Goal: Task Accomplishment & Management: Manage account settings

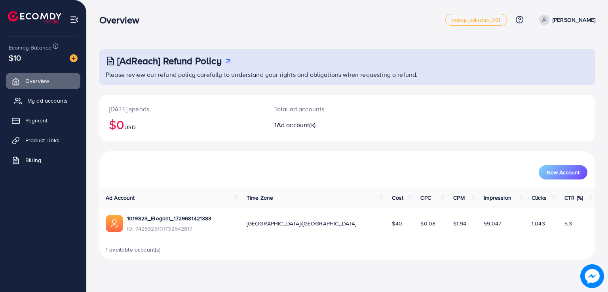
click at [64, 103] on span "My ad accounts" at bounding box center [47, 101] width 40 height 8
click at [137, 249] on span "1 available account(s)" at bounding box center [133, 249] width 55 height 8
click at [294, 129] on div "Total ad accounts 1 Ad account(s)" at bounding box center [327, 118] width 124 height 47
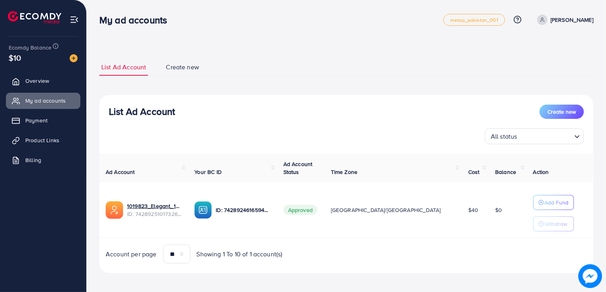
scroll to position [2, 0]
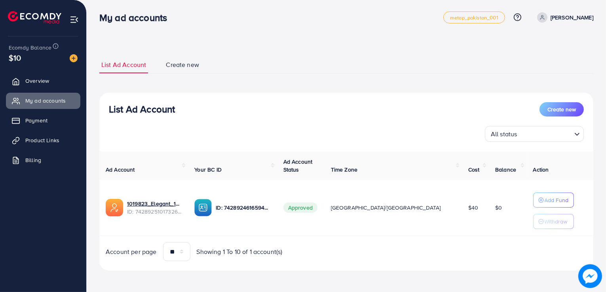
click at [232, 70] on ul "List Ad Account Create new" at bounding box center [346, 64] width 494 height 17
click at [493, 134] on div "All status" at bounding box center [530, 133] width 84 height 14
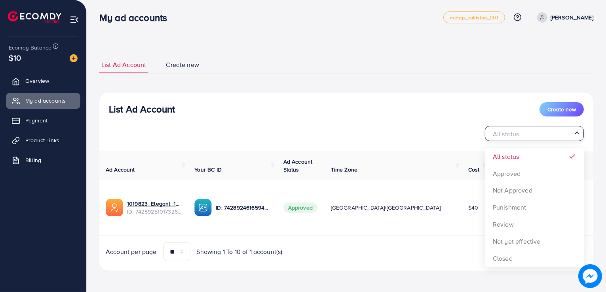
click at [503, 171] on div "List Ad Account Create new All status Loading... All status Approved Not Approv…" at bounding box center [346, 182] width 494 height 178
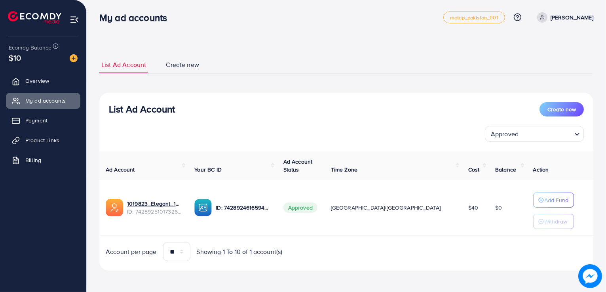
click at [147, 207] on span "ID: 7428925101732642817" at bounding box center [154, 211] width 55 height 8
click at [172, 212] on span "ID: 7428925101732642817" at bounding box center [154, 211] width 55 height 8
click at [155, 201] on link "1019823_Elegant_1729681421383" at bounding box center [154, 204] width 55 height 8
click at [39, 80] on span "Overview" at bounding box center [39, 81] width 24 height 8
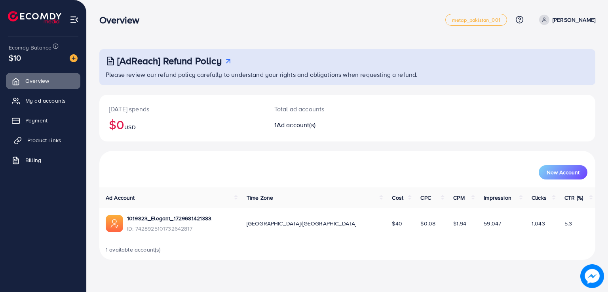
click at [54, 141] on span "Product Links" at bounding box center [44, 140] width 34 height 8
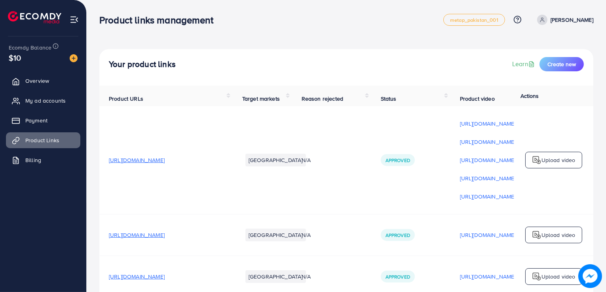
click at [165, 164] on span "[URL][DOMAIN_NAME]" at bounding box center [137, 160] width 56 height 8
click at [165, 239] on span "[URL][DOMAIN_NAME]" at bounding box center [137, 235] width 56 height 8
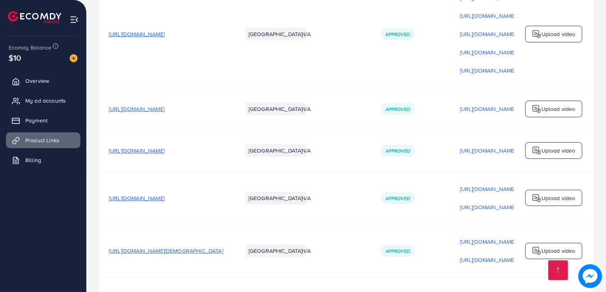
scroll to position [129, 0]
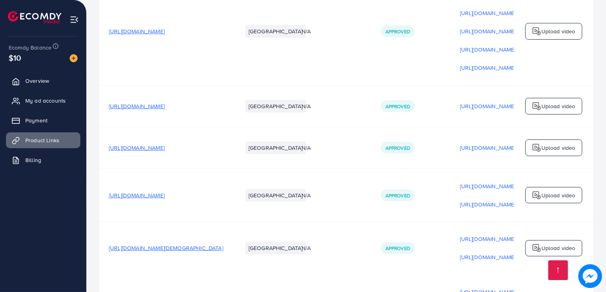
click at [165, 150] on span "[URL][DOMAIN_NAME]" at bounding box center [137, 148] width 56 height 8
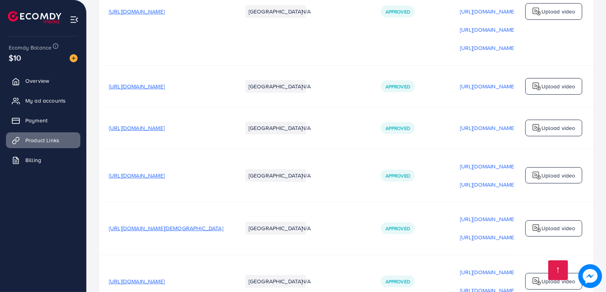
scroll to position [188, 0]
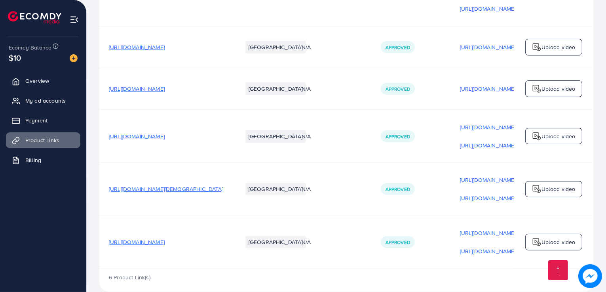
click at [190, 190] on span "[URL][DOMAIN_NAME][DEMOGRAPHIC_DATA]" at bounding box center [166, 189] width 114 height 8
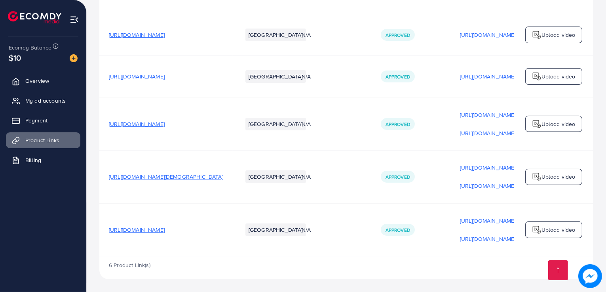
click at [165, 230] on span "[URL][DOMAIN_NAME]" at bounding box center [137, 230] width 56 height 8
click at [485, 167] on p "[URL][DOMAIN_NAME]" at bounding box center [488, 168] width 56 height 10
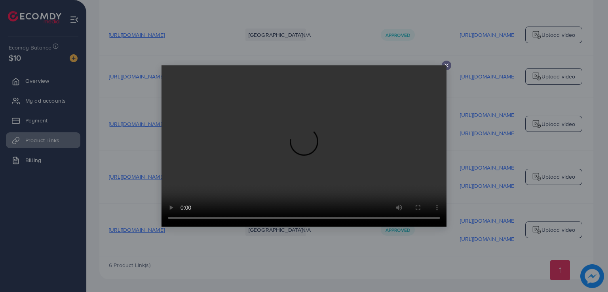
click at [447, 67] on icon at bounding box center [446, 65] width 6 height 6
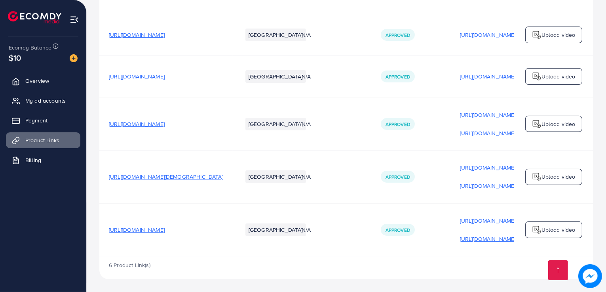
click at [502, 238] on p "[URL][DOMAIN_NAME]" at bounding box center [488, 239] width 56 height 10
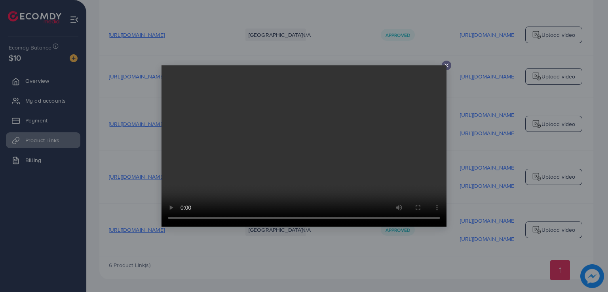
click at [447, 65] on line at bounding box center [446, 65] width 3 height 3
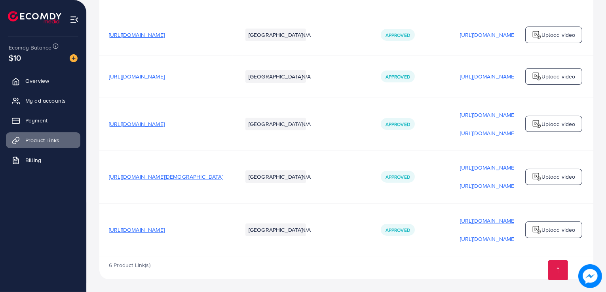
click at [491, 220] on p "[URL][DOMAIN_NAME]" at bounding box center [488, 221] width 56 height 10
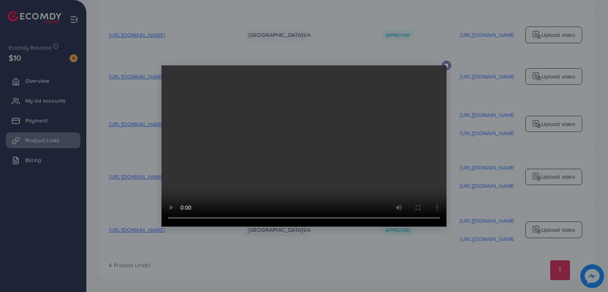
click at [447, 66] on line at bounding box center [446, 65] width 3 height 3
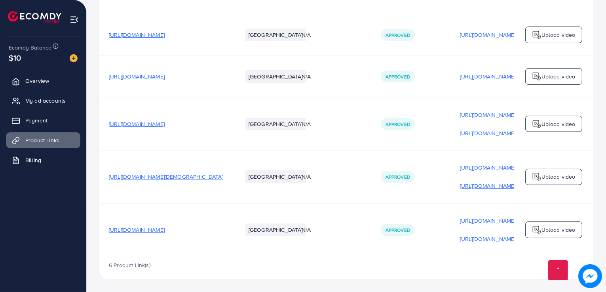
click at [493, 185] on p "[URL][DOMAIN_NAME]" at bounding box center [488, 186] width 56 height 10
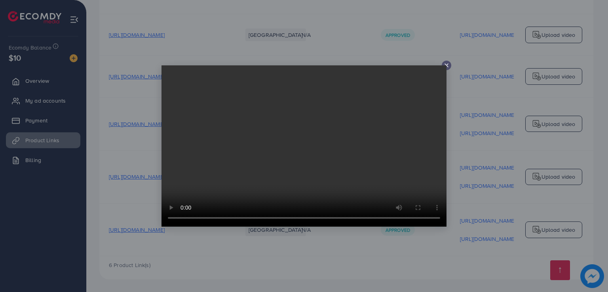
click at [446, 65] on video at bounding box center [304, 145] width 285 height 161
click at [446, 66] on video at bounding box center [304, 145] width 285 height 161
click at [446, 65] on video at bounding box center [304, 145] width 285 height 161
click at [446, 67] on video at bounding box center [304, 145] width 285 height 161
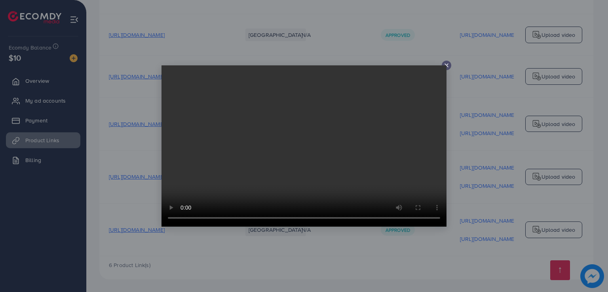
click at [446, 67] on video at bounding box center [304, 145] width 285 height 161
click at [458, 106] on div at bounding box center [304, 146] width 608 height 292
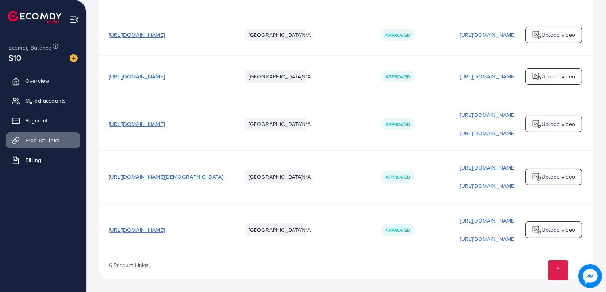
click at [481, 166] on p "[URL][DOMAIN_NAME]" at bounding box center [488, 168] width 56 height 10
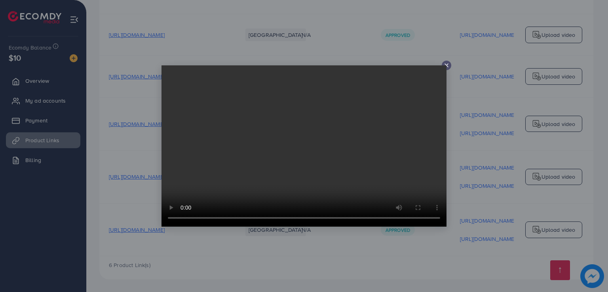
click at [483, 134] on div at bounding box center [304, 146] width 608 height 292
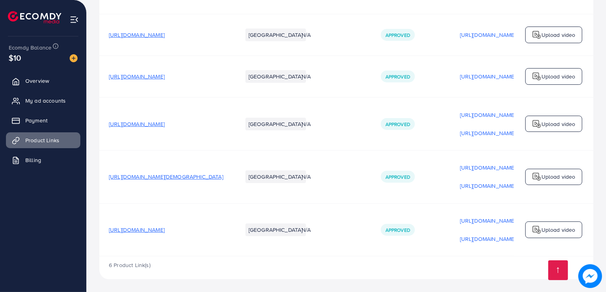
click at [483, 134] on p "[URL][DOMAIN_NAME]" at bounding box center [488, 133] width 56 height 10
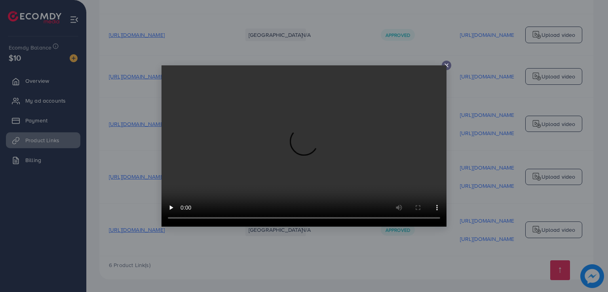
click at [484, 114] on div at bounding box center [304, 146] width 608 height 292
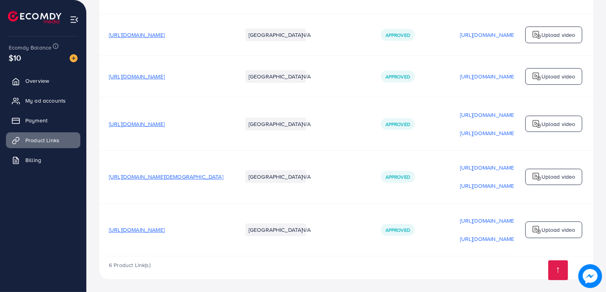
click at [484, 114] on p "[URL][DOMAIN_NAME]" at bounding box center [488, 115] width 56 height 10
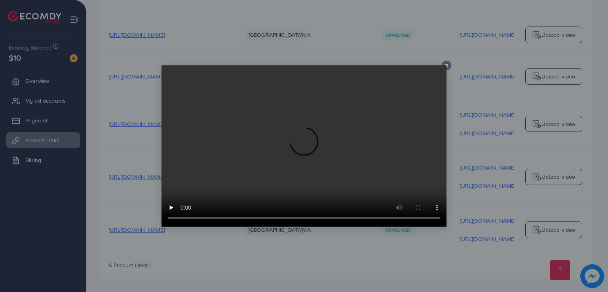
click at [466, 102] on div at bounding box center [304, 146] width 608 height 292
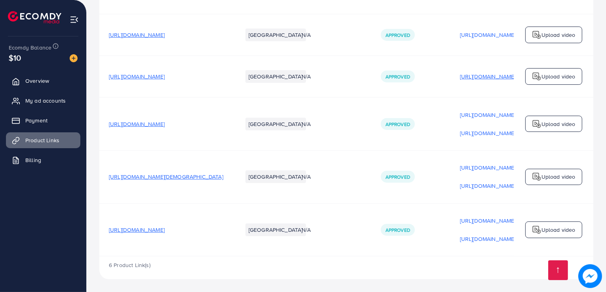
click at [480, 78] on p "[URL][DOMAIN_NAME]" at bounding box center [488, 77] width 56 height 10
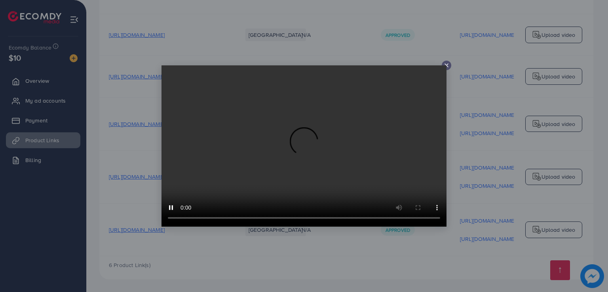
click at [461, 98] on div at bounding box center [304, 146] width 608 height 292
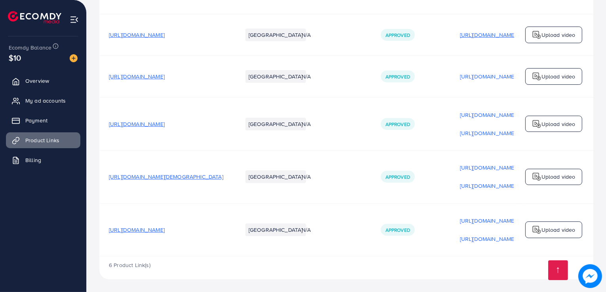
click at [479, 30] on p "[URL][DOMAIN_NAME]" at bounding box center [488, 35] width 56 height 10
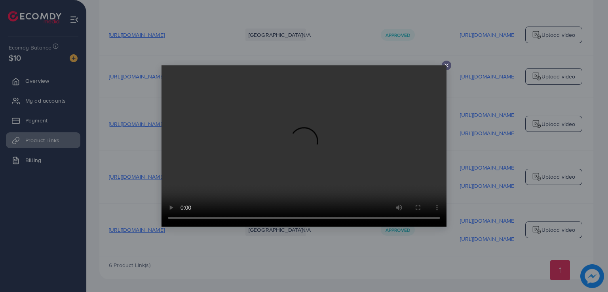
click at [482, 91] on div at bounding box center [304, 146] width 608 height 292
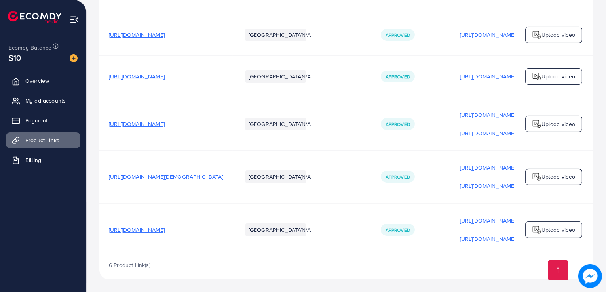
click at [483, 221] on p "[URL][DOMAIN_NAME]" at bounding box center [488, 221] width 56 height 10
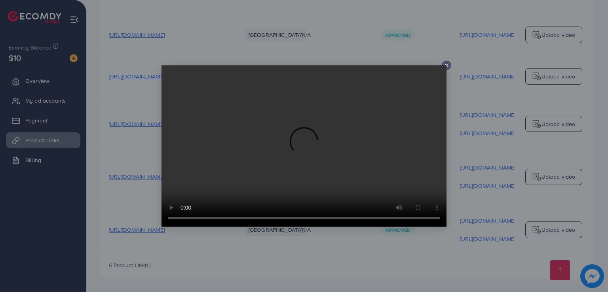
click at [484, 234] on div at bounding box center [304, 146] width 608 height 292
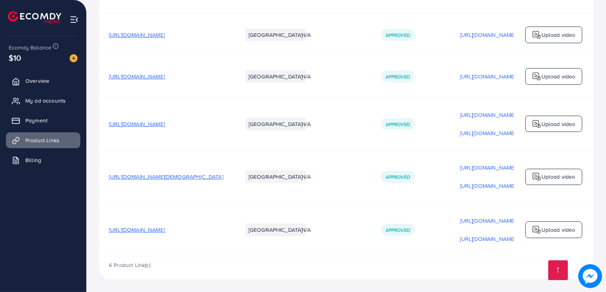
click at [484, 234] on p "[URL][DOMAIN_NAME]" at bounding box center [488, 239] width 56 height 10
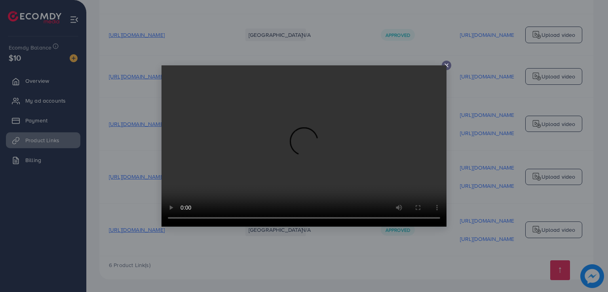
click at [447, 73] on div at bounding box center [304, 146] width 608 height 292
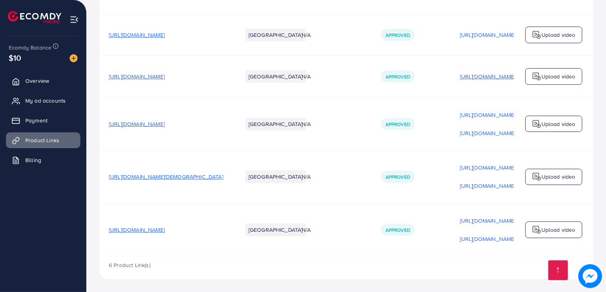
click at [477, 75] on p "[URL][DOMAIN_NAME]" at bounding box center [488, 77] width 56 height 10
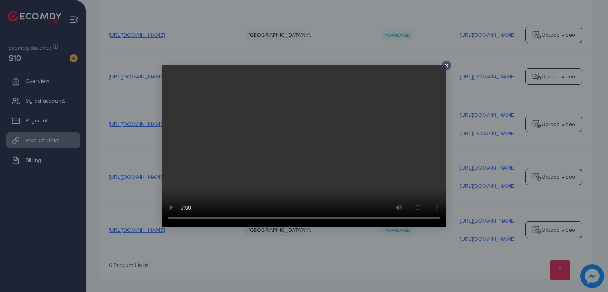
click at [447, 67] on icon at bounding box center [446, 65] width 6 height 6
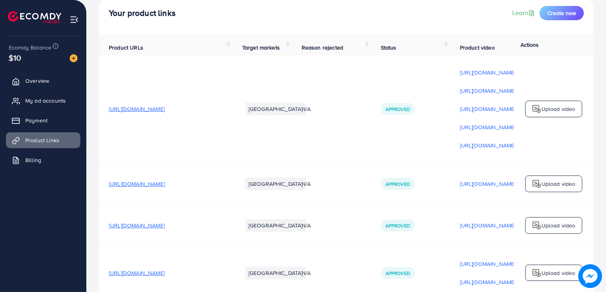
scroll to position [14, 0]
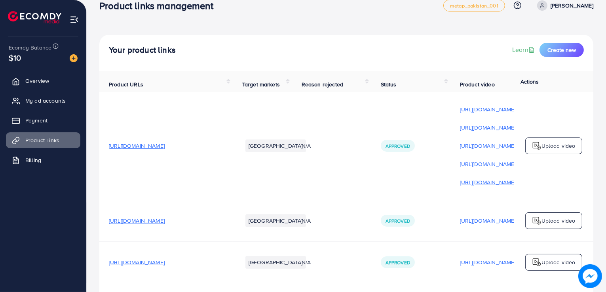
click at [493, 186] on p "[URL][DOMAIN_NAME]" at bounding box center [488, 182] width 56 height 10
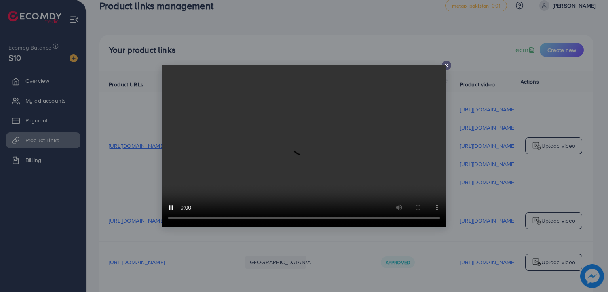
click at [450, 66] on div at bounding box center [447, 66] width 10 height 10
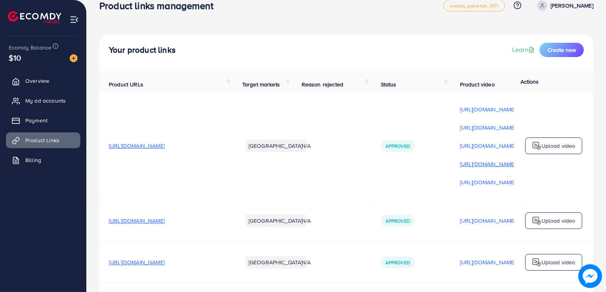
click at [497, 165] on p "[URL][DOMAIN_NAME]" at bounding box center [488, 164] width 56 height 10
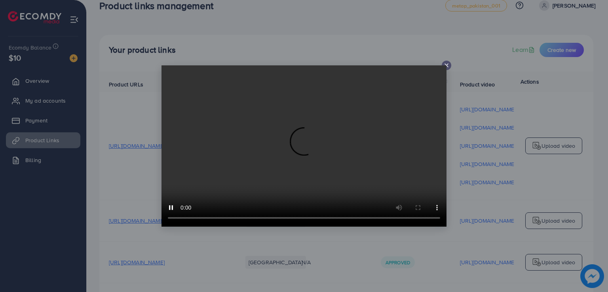
click at [395, 122] on video at bounding box center [304, 145] width 285 height 161
click at [260, 154] on video at bounding box center [304, 145] width 285 height 161
click at [447, 66] on icon at bounding box center [446, 65] width 6 height 6
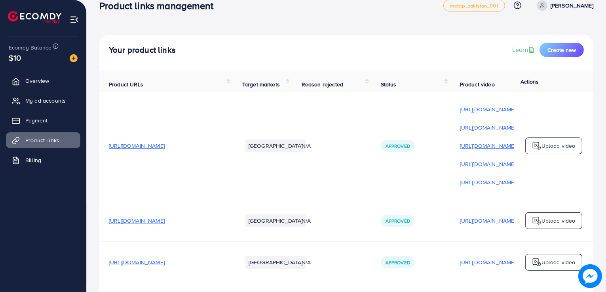
click at [481, 150] on p "[URL][DOMAIN_NAME]" at bounding box center [488, 146] width 56 height 10
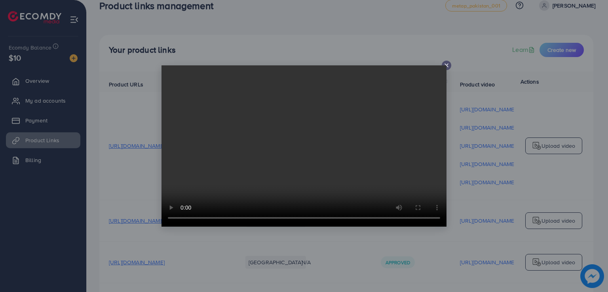
click at [445, 66] on video at bounding box center [304, 145] width 285 height 161
click at [484, 130] on div at bounding box center [304, 146] width 608 height 292
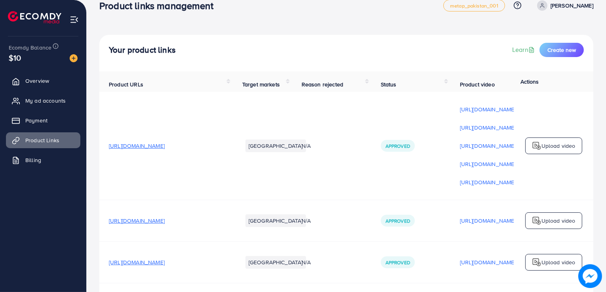
click at [484, 130] on p "[URL][DOMAIN_NAME]" at bounding box center [488, 128] width 56 height 10
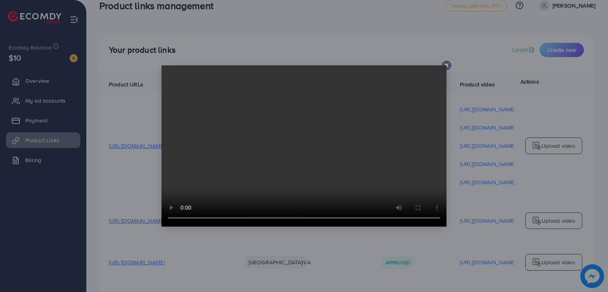
click at [571, 104] on div at bounding box center [304, 146] width 608 height 292
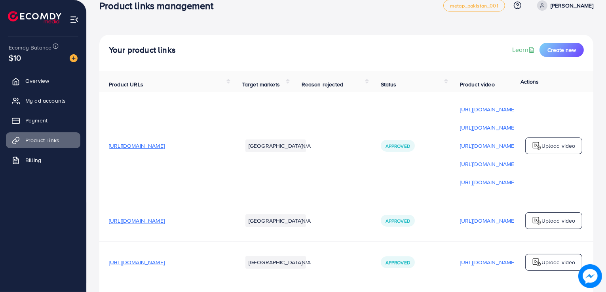
click at [496, 115] on div "[URL][DOMAIN_NAME]" at bounding box center [488, 109] width 56 height 12
click at [496, 114] on p "[URL][DOMAIN_NAME]" at bounding box center [488, 110] width 56 height 10
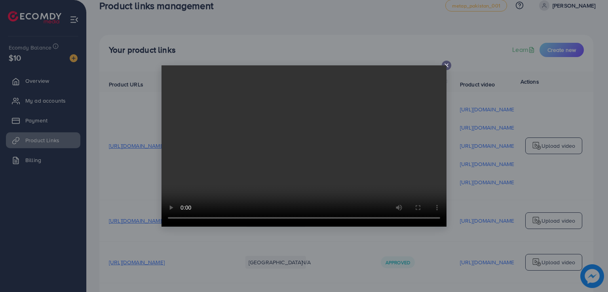
click at [446, 66] on video at bounding box center [304, 145] width 285 height 161
click at [563, 95] on div at bounding box center [304, 146] width 608 height 292
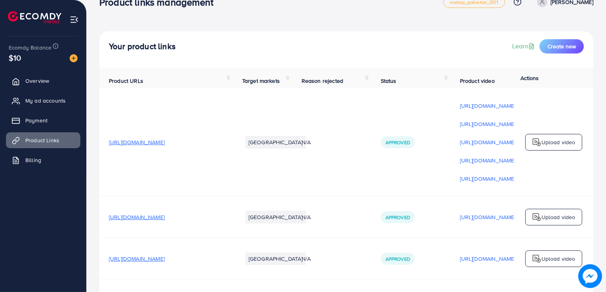
scroll to position [0, 0]
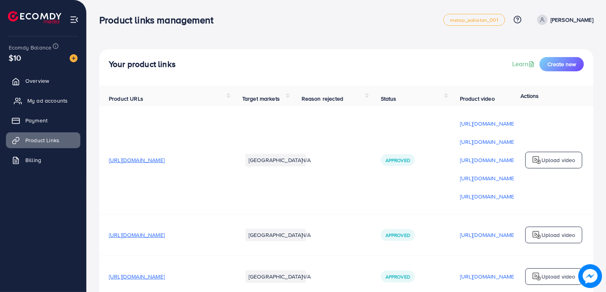
click at [44, 99] on span "My ad accounts" at bounding box center [47, 101] width 40 height 8
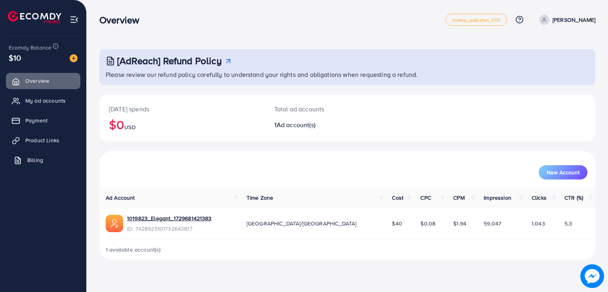
click at [33, 154] on link "Billing" at bounding box center [43, 160] width 74 height 16
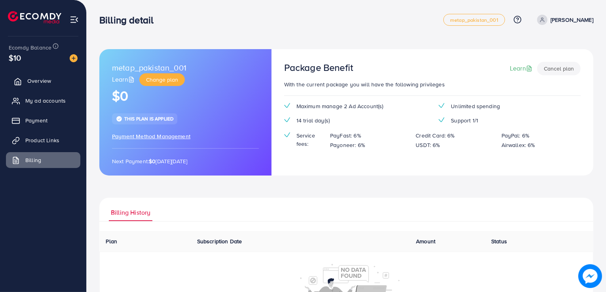
click at [38, 78] on span "Overview" at bounding box center [39, 81] width 24 height 8
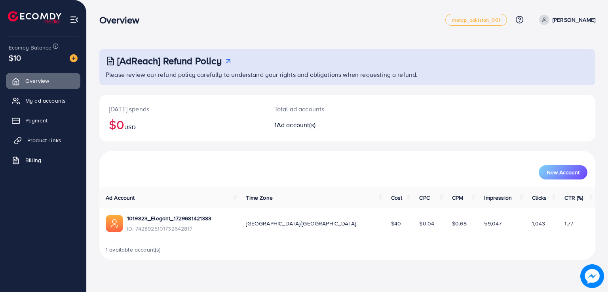
click at [54, 141] on span "Product Links" at bounding box center [44, 140] width 34 height 8
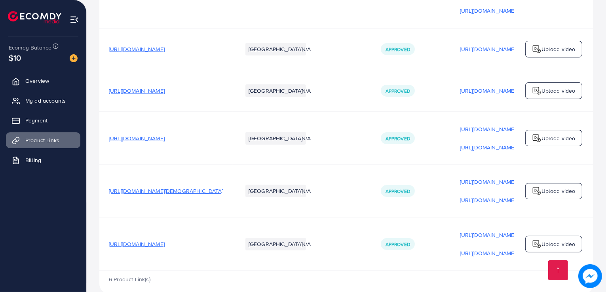
scroll to position [192, 0]
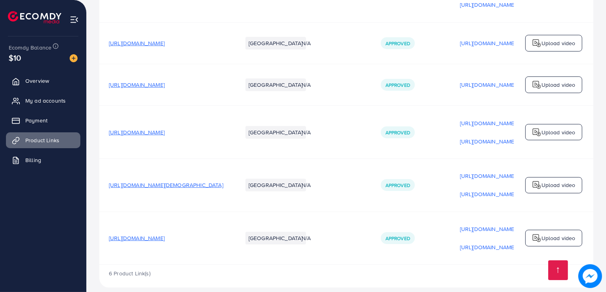
click at [165, 241] on span "[URL][DOMAIN_NAME]" at bounding box center [137, 238] width 56 height 8
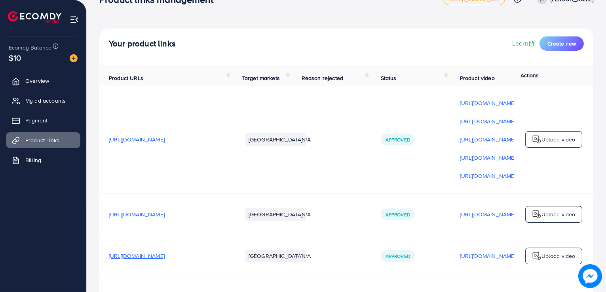
scroll to position [0, 0]
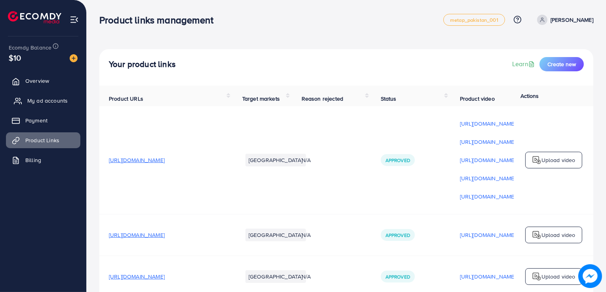
click at [53, 102] on span "My ad accounts" at bounding box center [47, 101] width 40 height 8
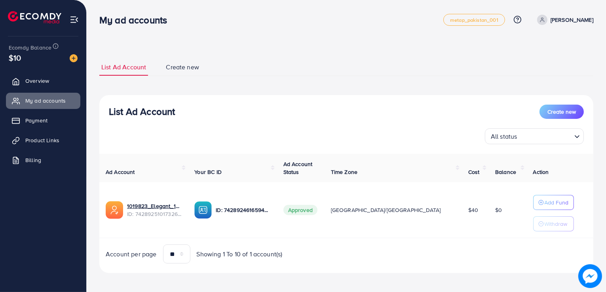
scroll to position [2, 0]
